Goal: Entertainment & Leisure: Consume media (video, audio)

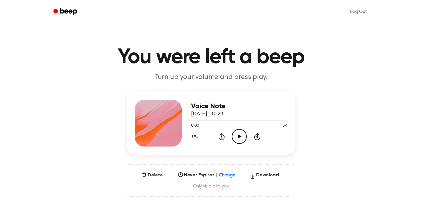
click at [235, 141] on icon "Play Audio" at bounding box center [239, 136] width 15 height 15
click at [241, 135] on icon "Pause Audio" at bounding box center [239, 136] width 15 height 15
click at [237, 142] on icon "Play Audio" at bounding box center [239, 136] width 15 height 15
click at [239, 138] on icon "Play Audio" at bounding box center [239, 136] width 15 height 15
click at [238, 135] on icon at bounding box center [239, 137] width 3 height 4
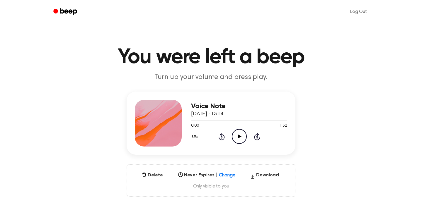
click at [240, 137] on icon "Play Audio" at bounding box center [239, 136] width 15 height 15
click at [242, 134] on icon "Pause Audio" at bounding box center [239, 136] width 15 height 15
